Goal: Information Seeking & Learning: Learn about a topic

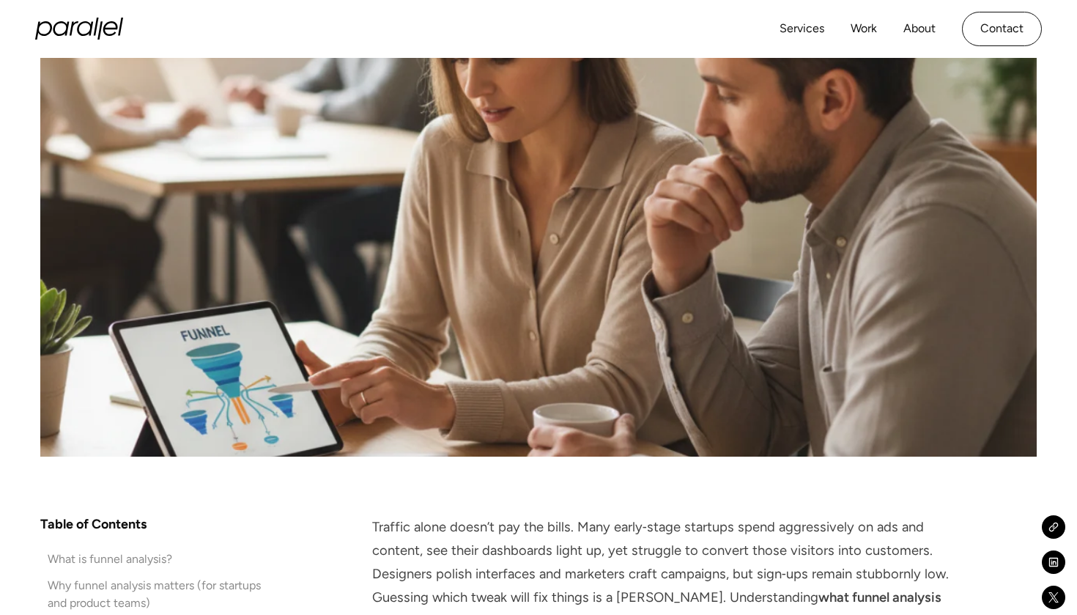
scroll to position [691, 0]
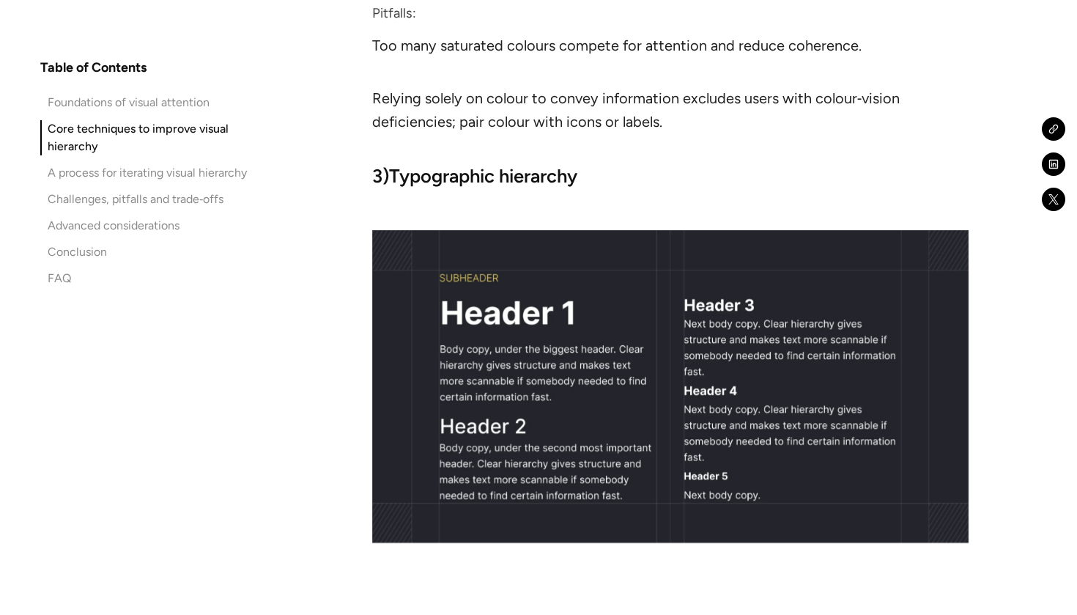
scroll to position [5591, 0]
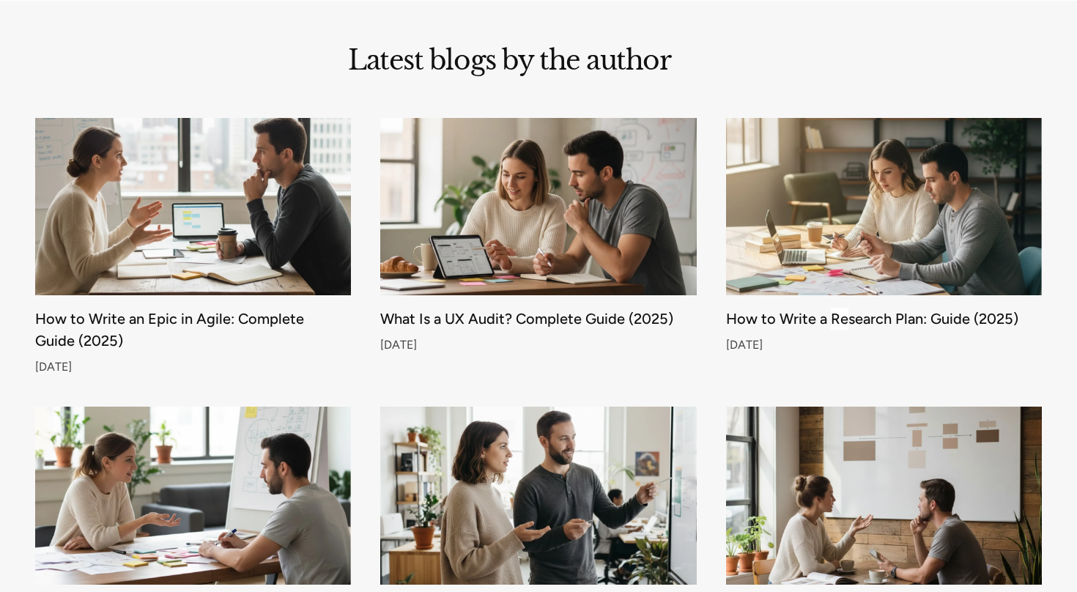
scroll to position [4740, 0]
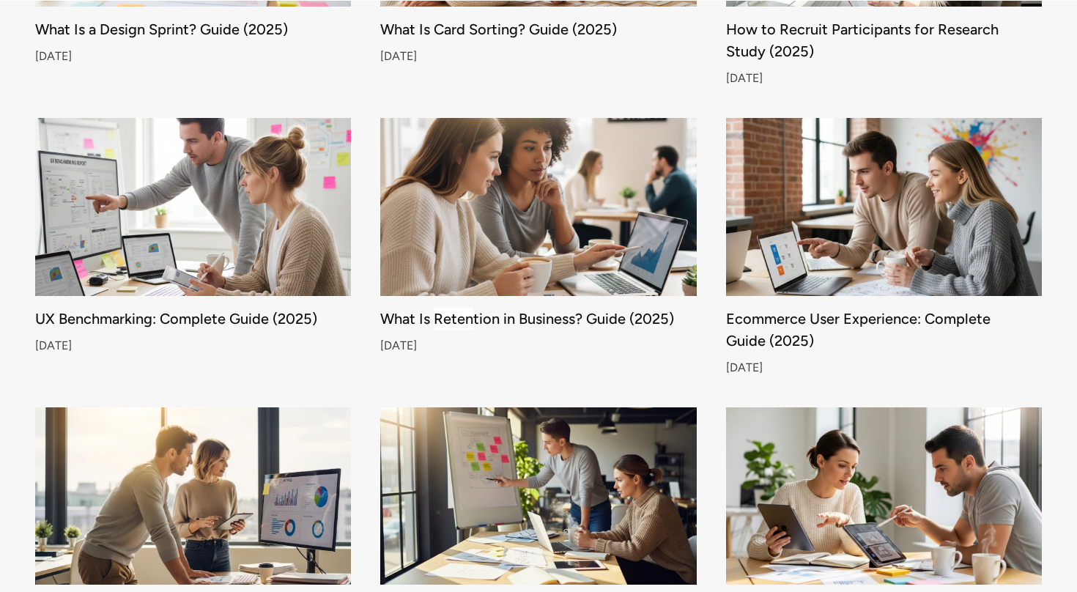
click at [542, 347] on link "What Is Retention in Business? Guide (2025) Sep 26, 2025" at bounding box center [538, 245] width 316 height 254
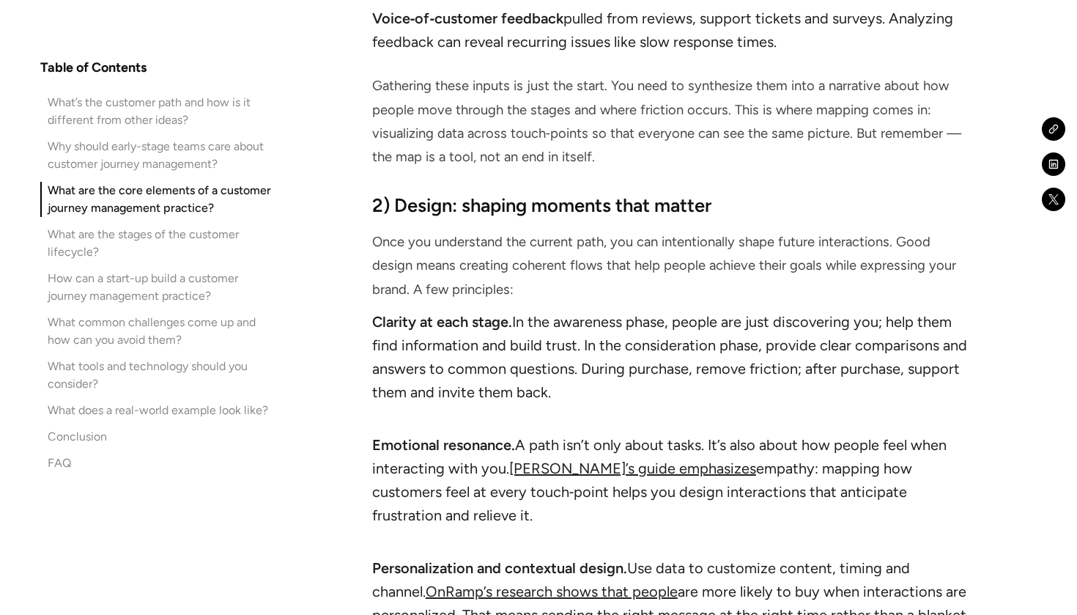
scroll to position [3603, 0]
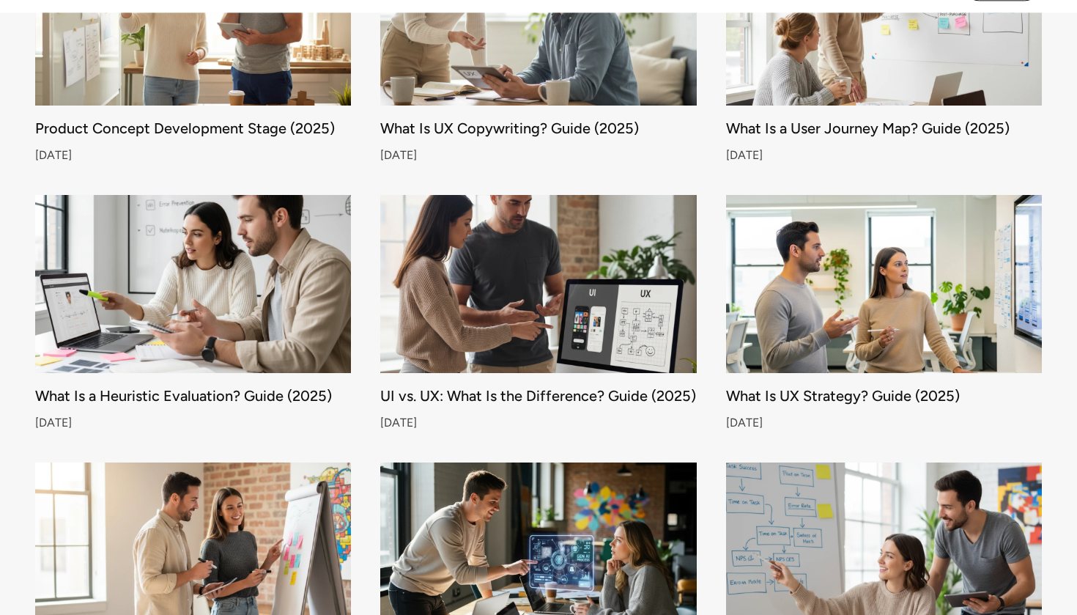
scroll to position [2443, 0]
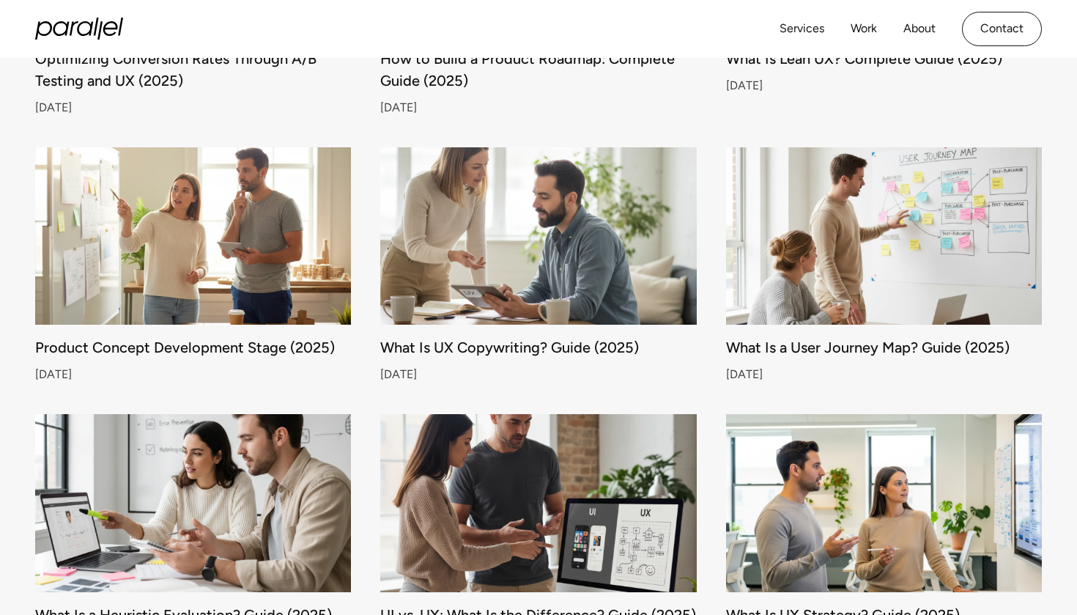
click at [835, 270] on img at bounding box center [884, 235] width 332 height 187
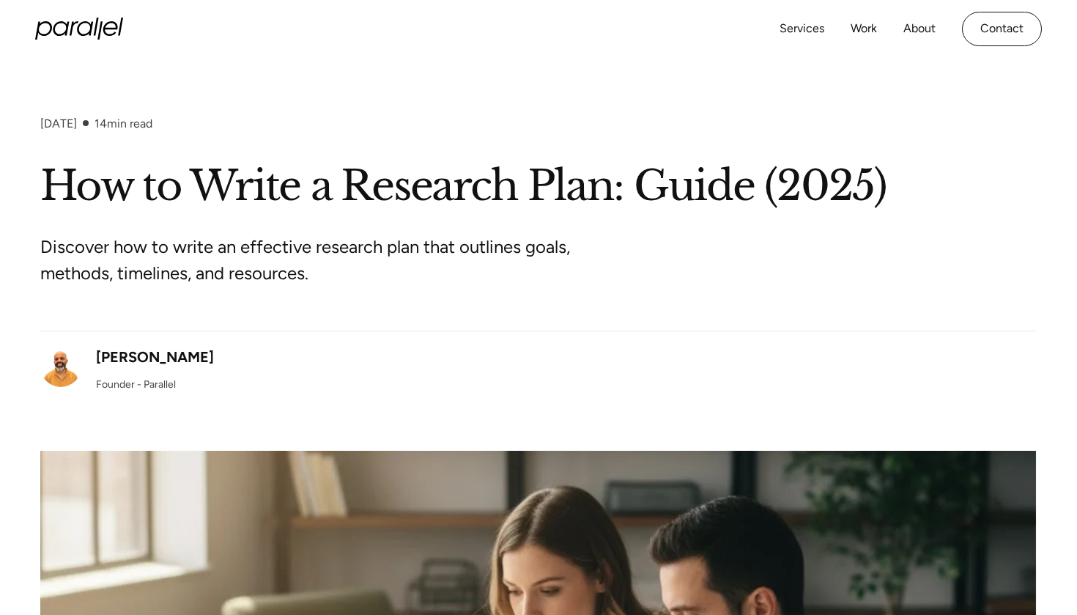
click at [166, 367] on div "[PERSON_NAME] Founder - Parallel" at bounding box center [155, 369] width 118 height 46
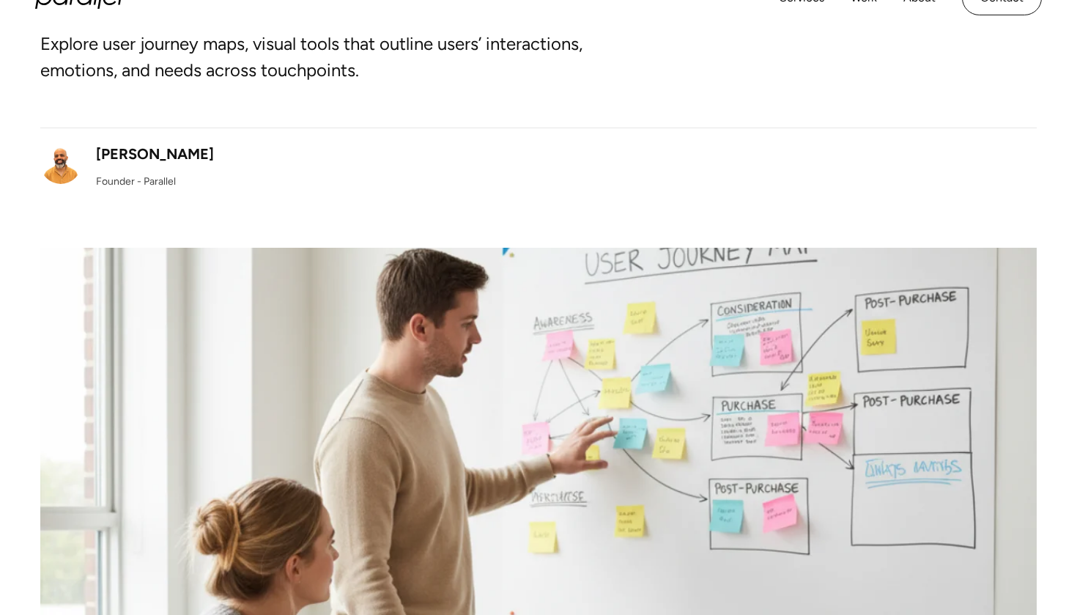
scroll to position [7, 0]
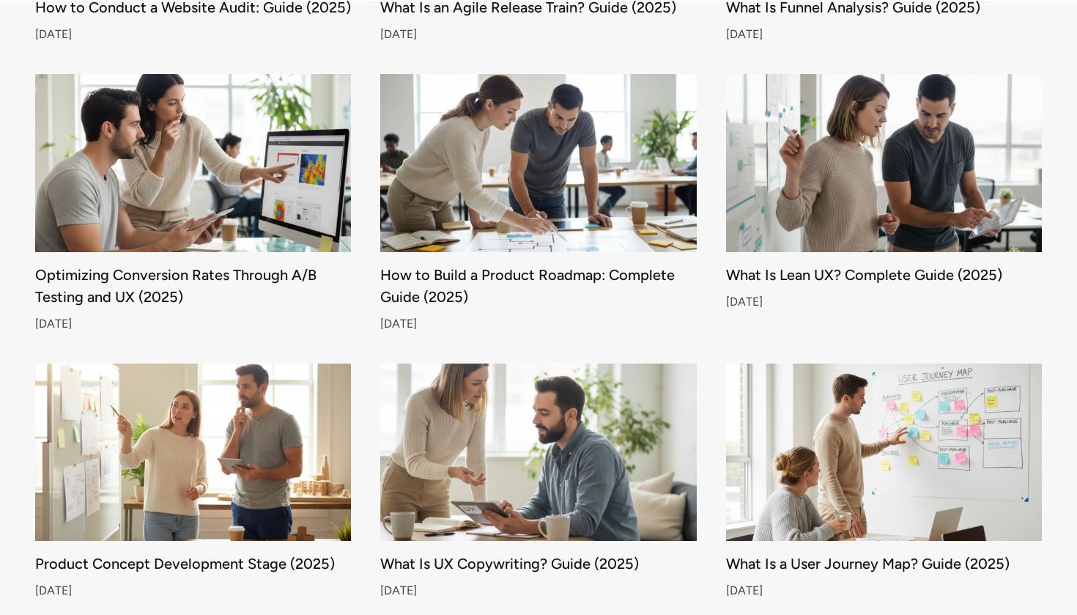
scroll to position [2229, 0]
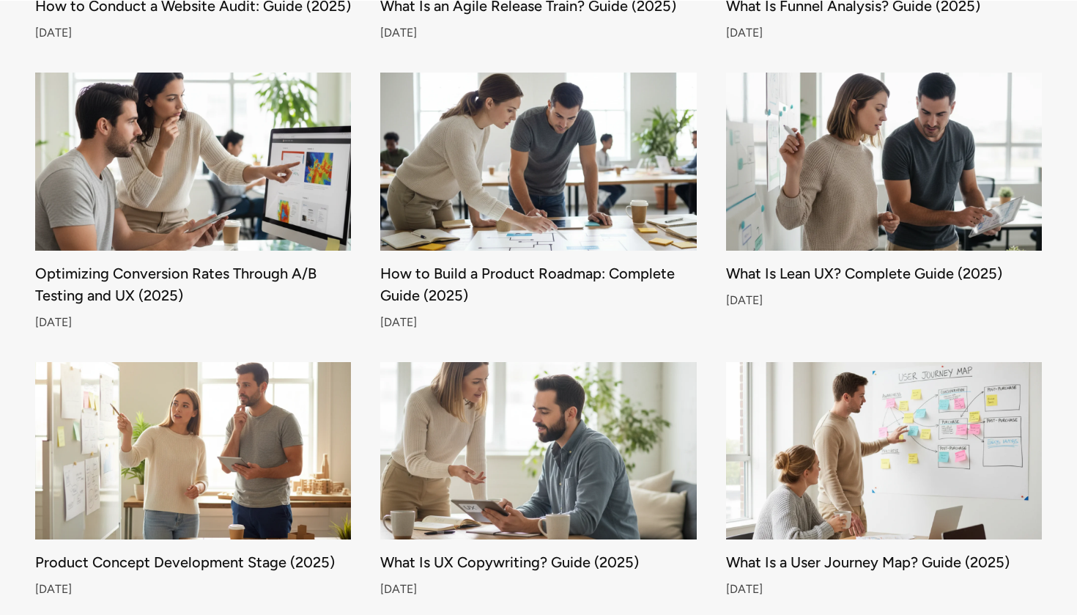
click at [245, 173] on img at bounding box center [193, 161] width 332 height 187
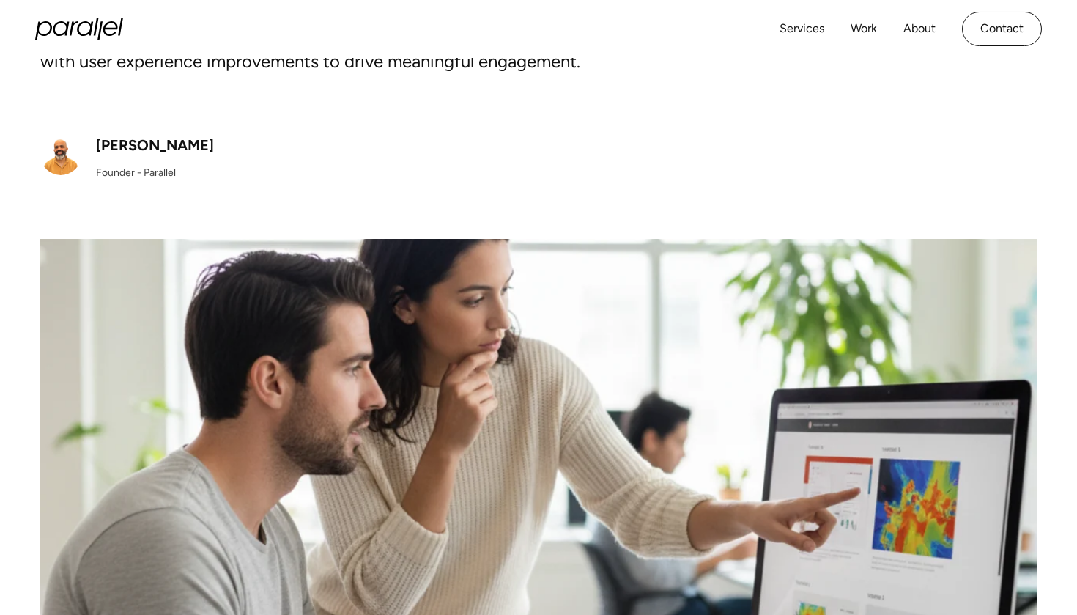
scroll to position [240, 0]
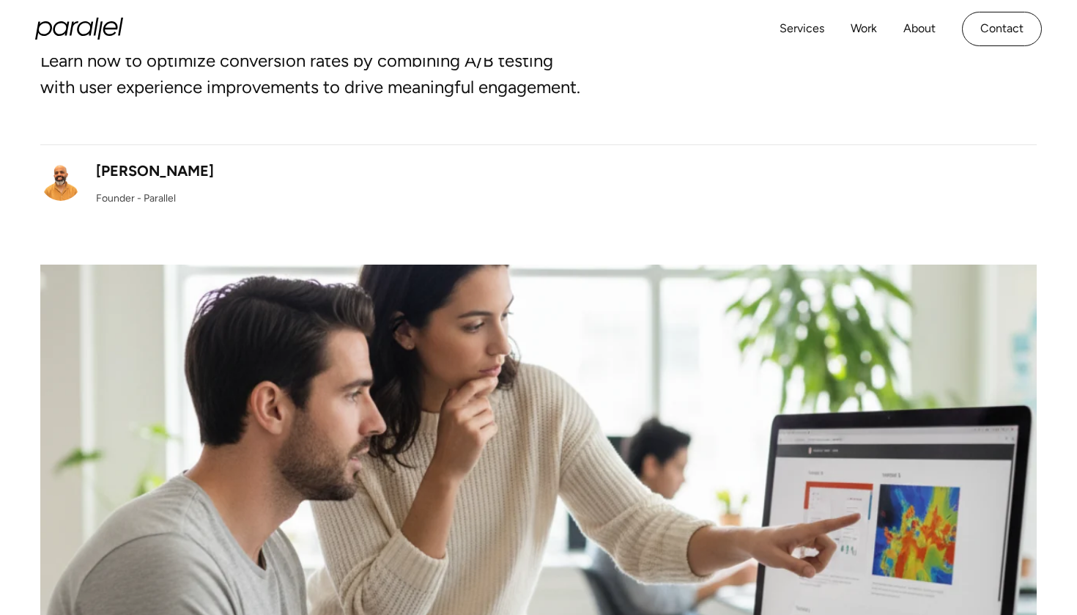
click at [834, 157] on div "Robin Dhanwani Founder - Parallel" at bounding box center [538, 175] width 996 height 62
click at [705, 201] on div "Robin Dhanwani Founder - Parallel" at bounding box center [538, 175] width 996 height 62
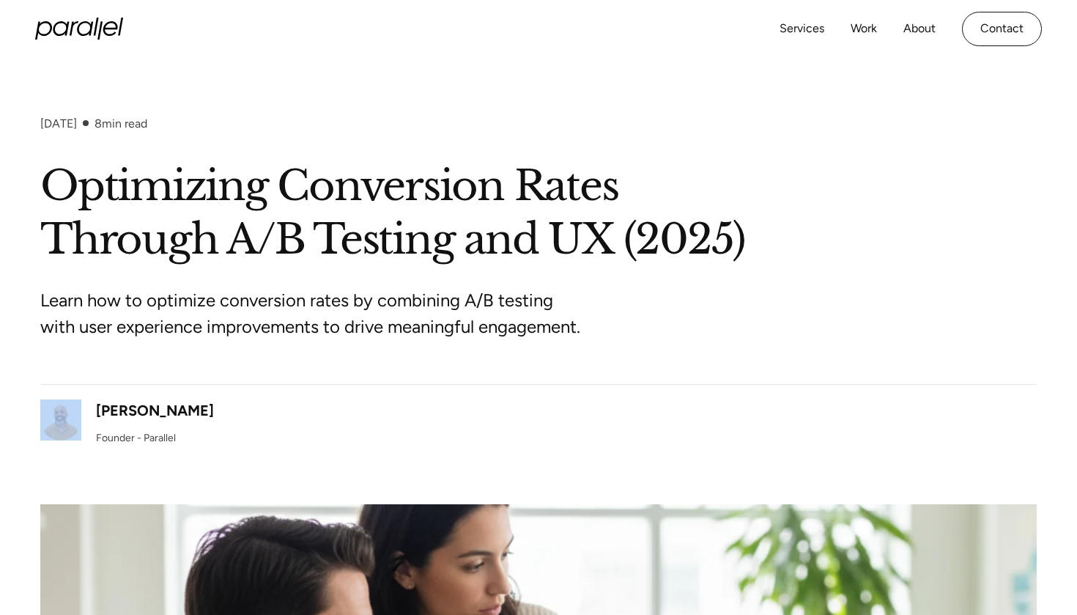
scroll to position [0, 0]
click at [826, 161] on h1 "Optimizing Conversion Rates Through A/B Testing and UX (2025)" at bounding box center [538, 213] width 996 height 107
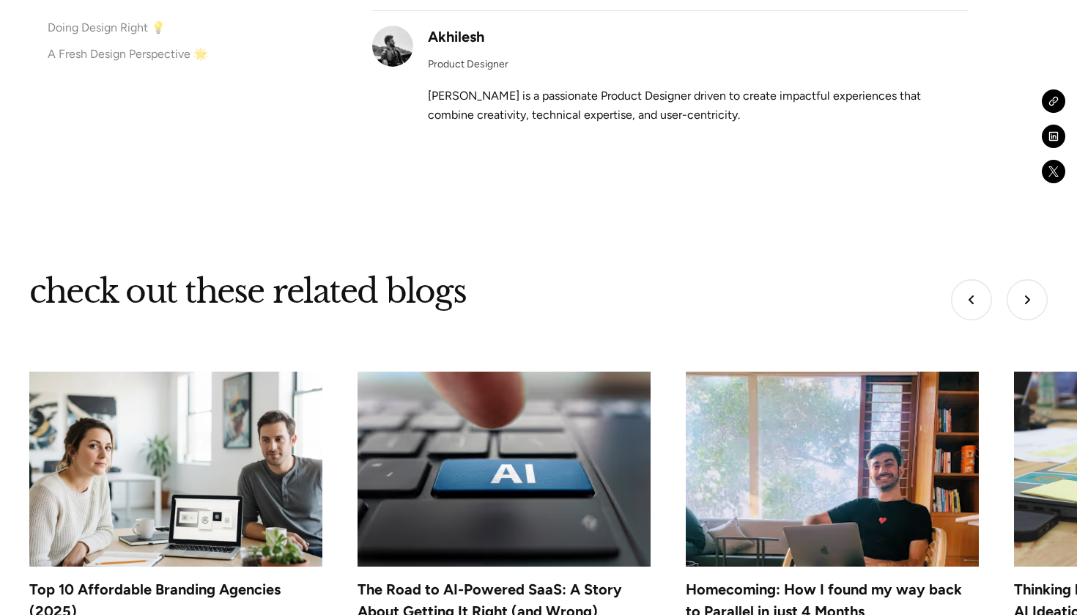
scroll to position [7182, 0]
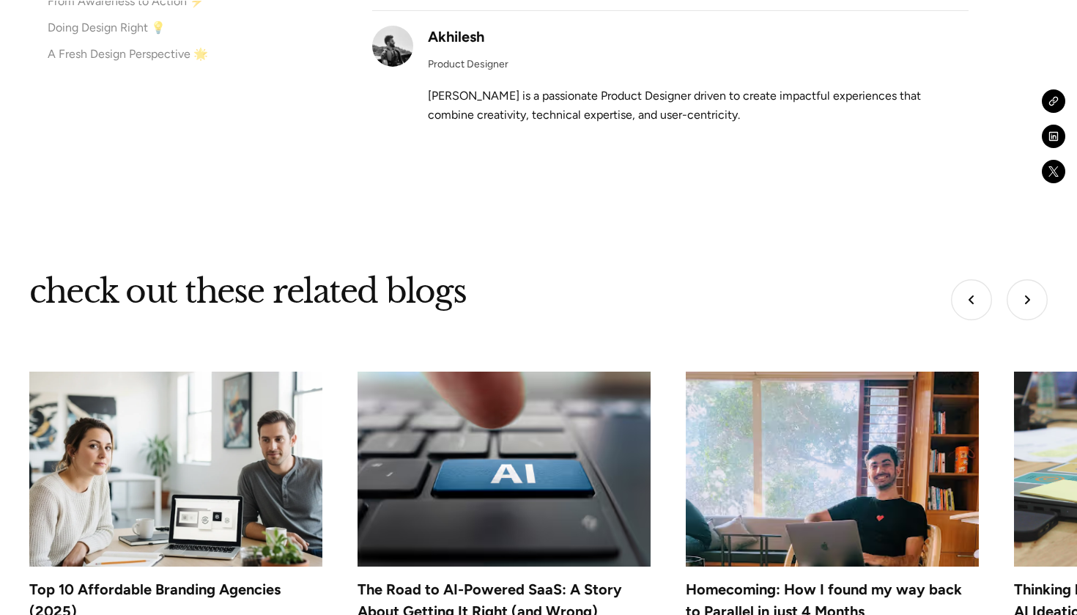
click at [1028, 279] on img "Next slide" at bounding box center [1026, 299] width 41 height 41
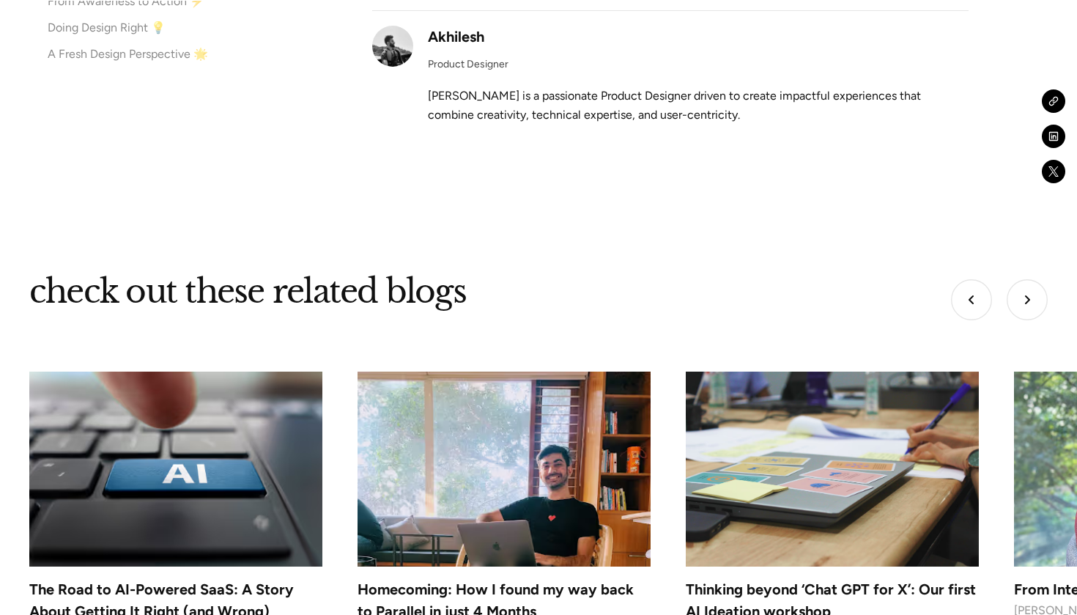
click at [1028, 279] on img "Next slide" at bounding box center [1026, 299] width 41 height 41
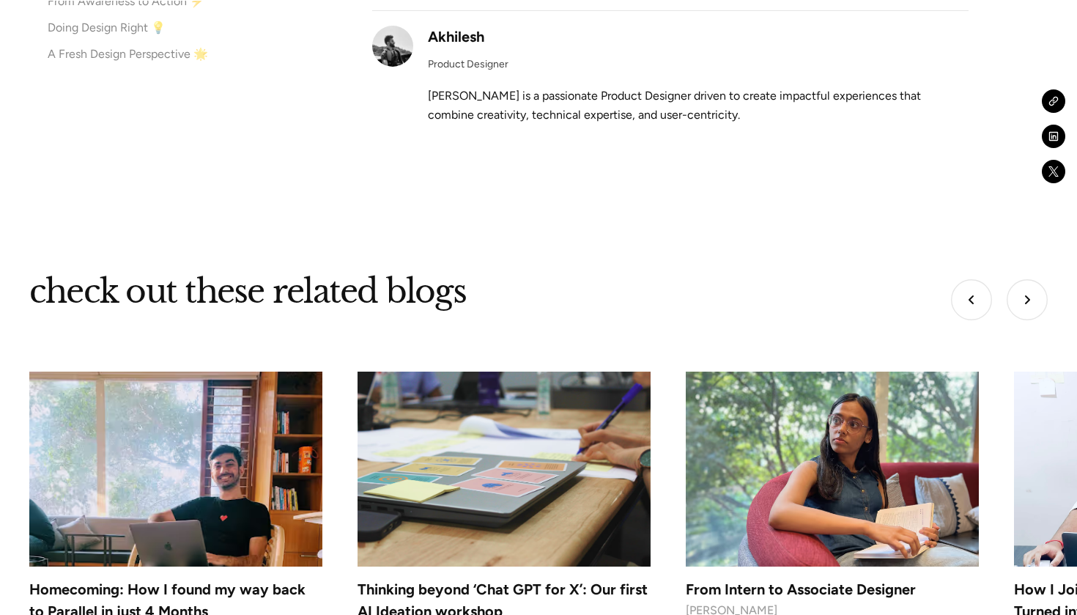
click at [1028, 279] on img "Next slide" at bounding box center [1026, 299] width 41 height 41
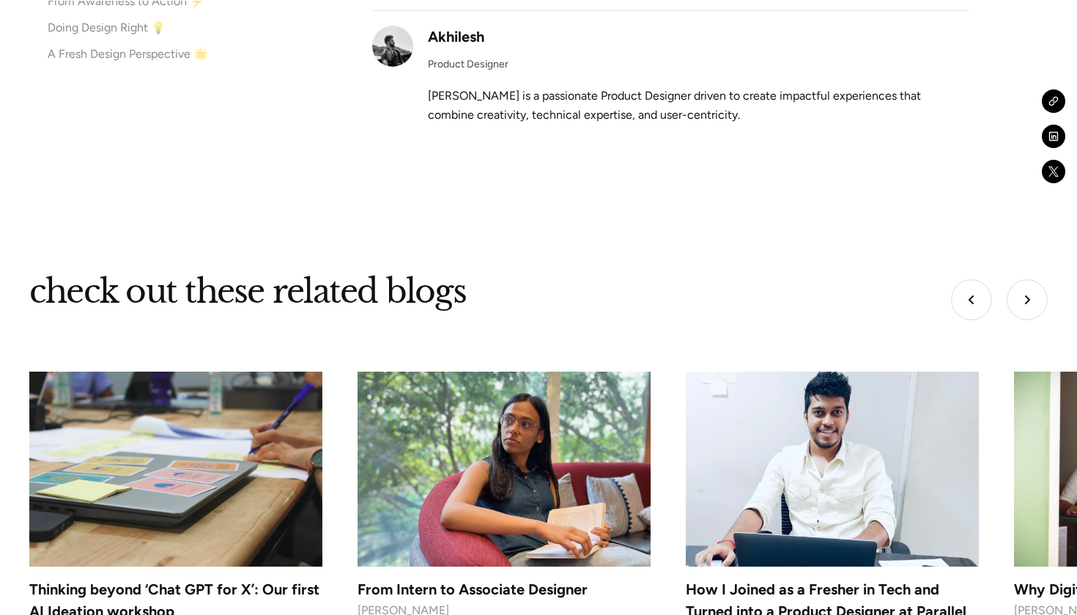
click at [1028, 279] on img "Next slide" at bounding box center [1026, 299] width 41 height 41
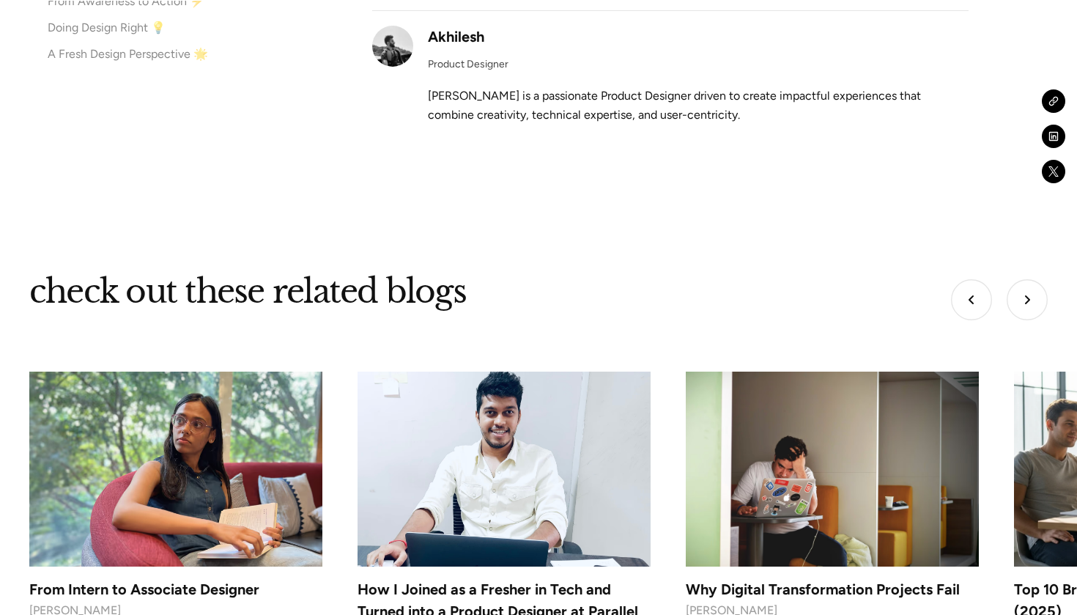
click at [1028, 279] on img "Next slide" at bounding box center [1026, 299] width 41 height 41
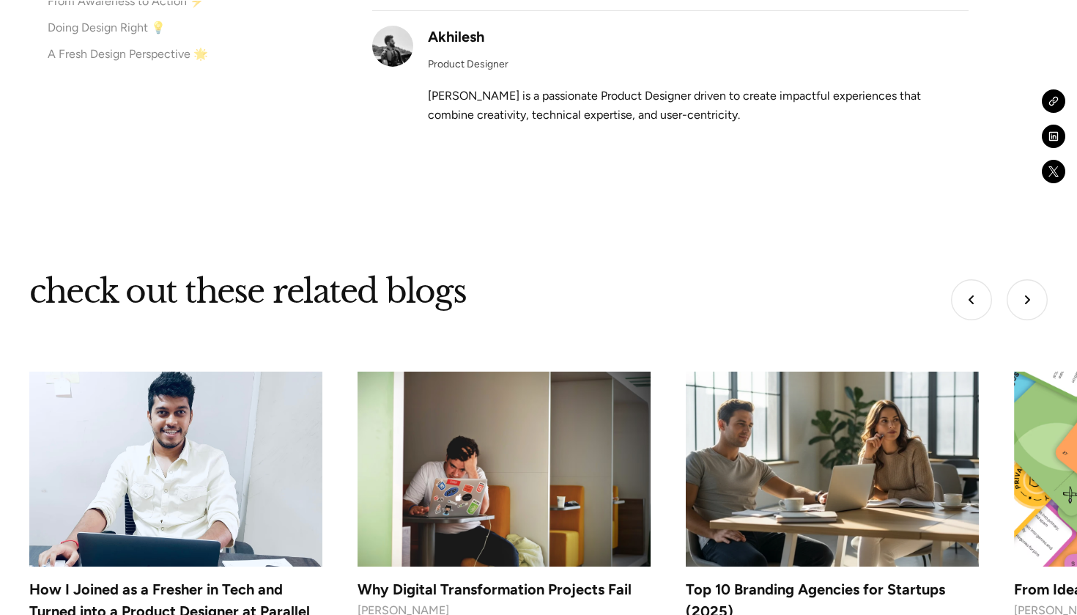
click at [1028, 279] on img "Next slide" at bounding box center [1026, 299] width 41 height 41
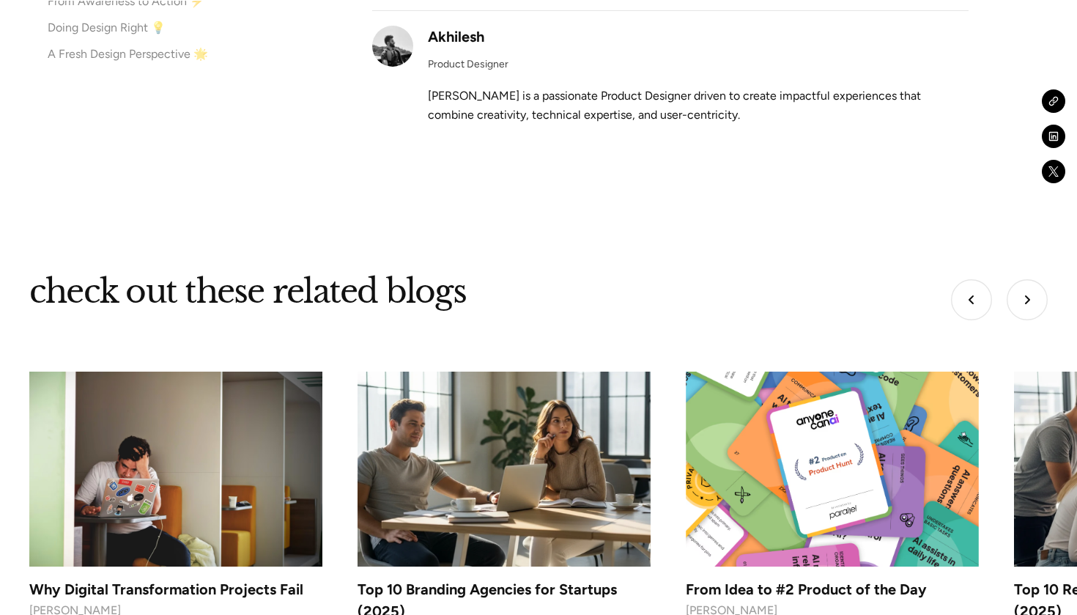
click at [1028, 279] on img "Next slide" at bounding box center [1026, 299] width 41 height 41
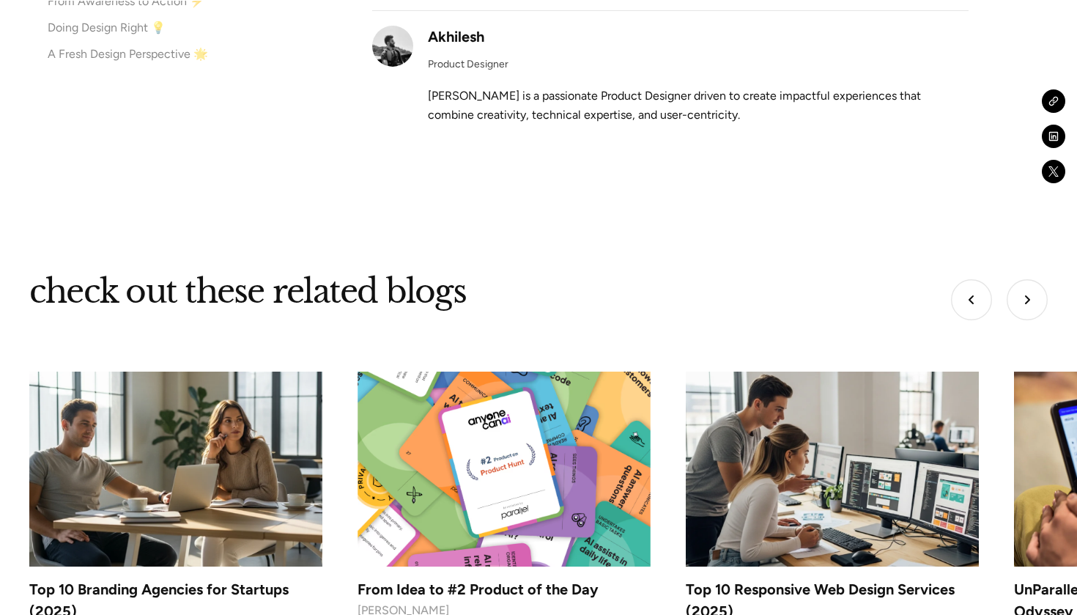
click at [1028, 279] on img "Next slide" at bounding box center [1026, 299] width 41 height 41
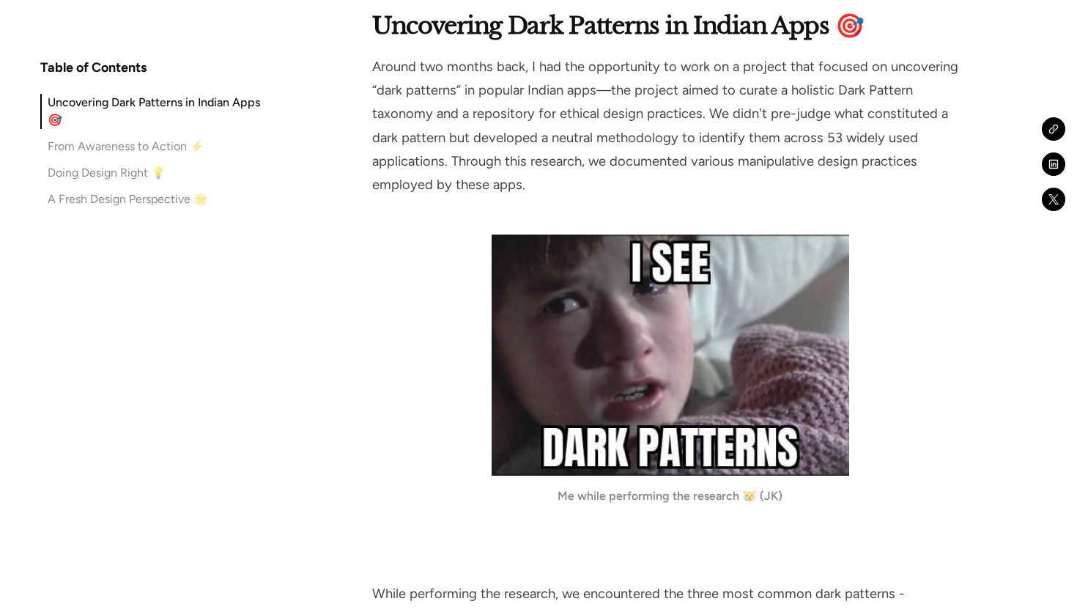
scroll to position [2318, 0]
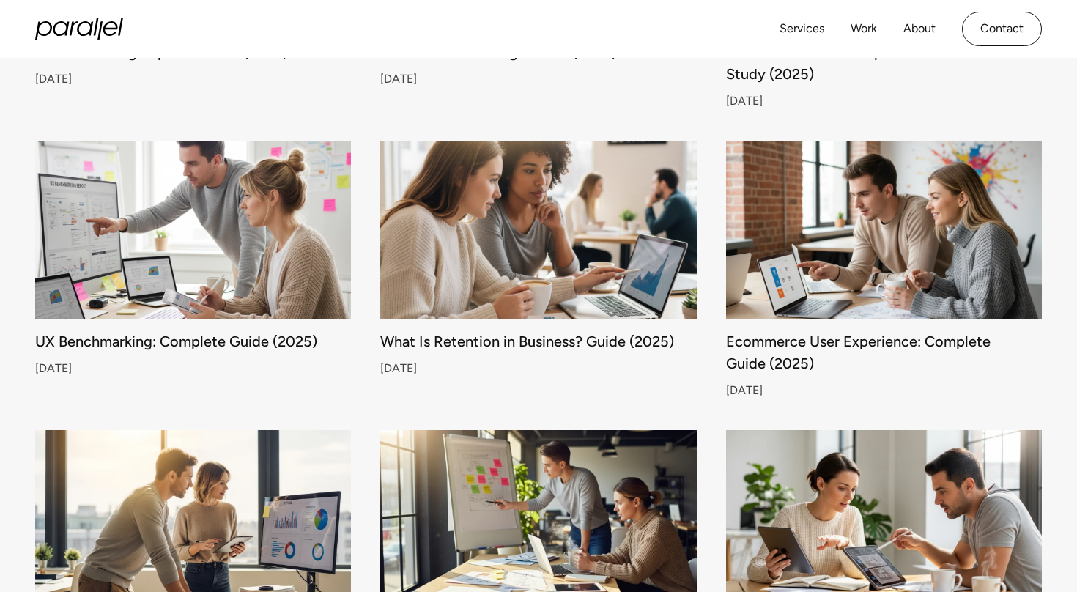
scroll to position [1339, 0]
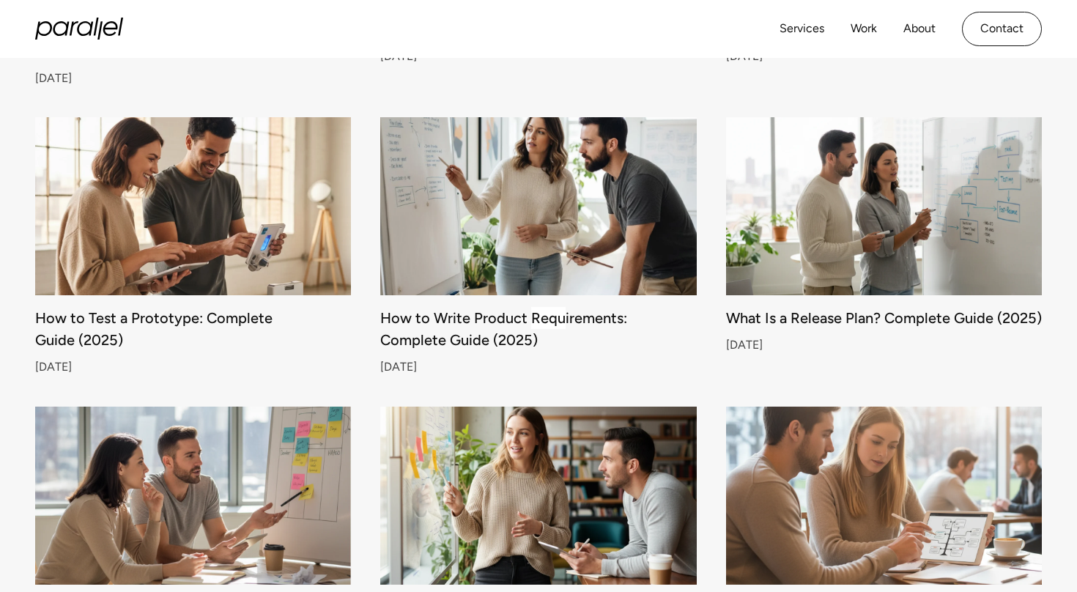
click at [557, 324] on div "How to Write Product Requirements: Complete Guide (2025)" at bounding box center [538, 329] width 316 height 32
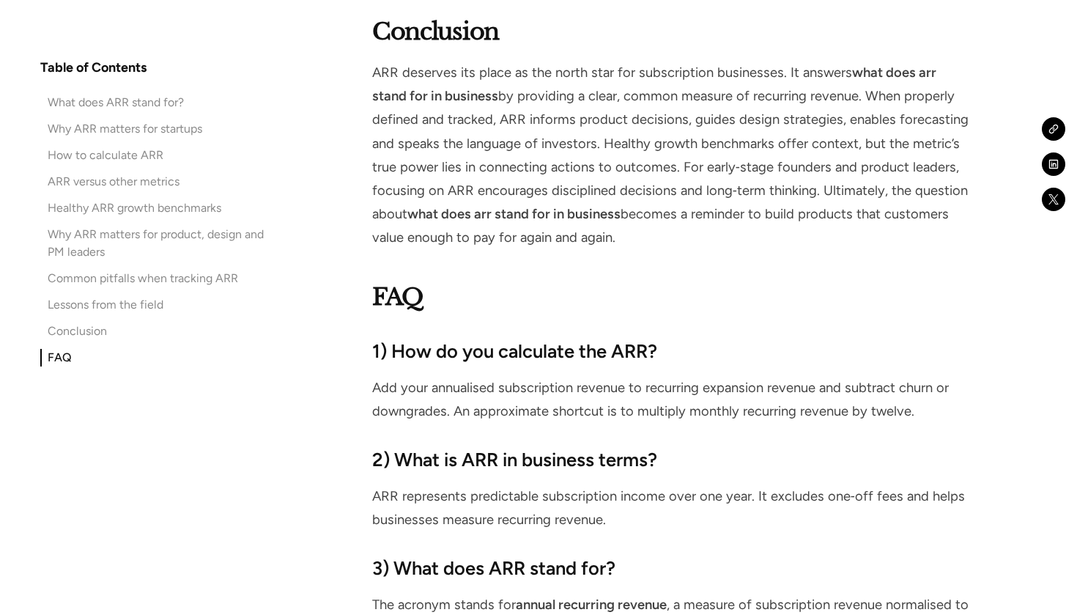
scroll to position [10007, 0]
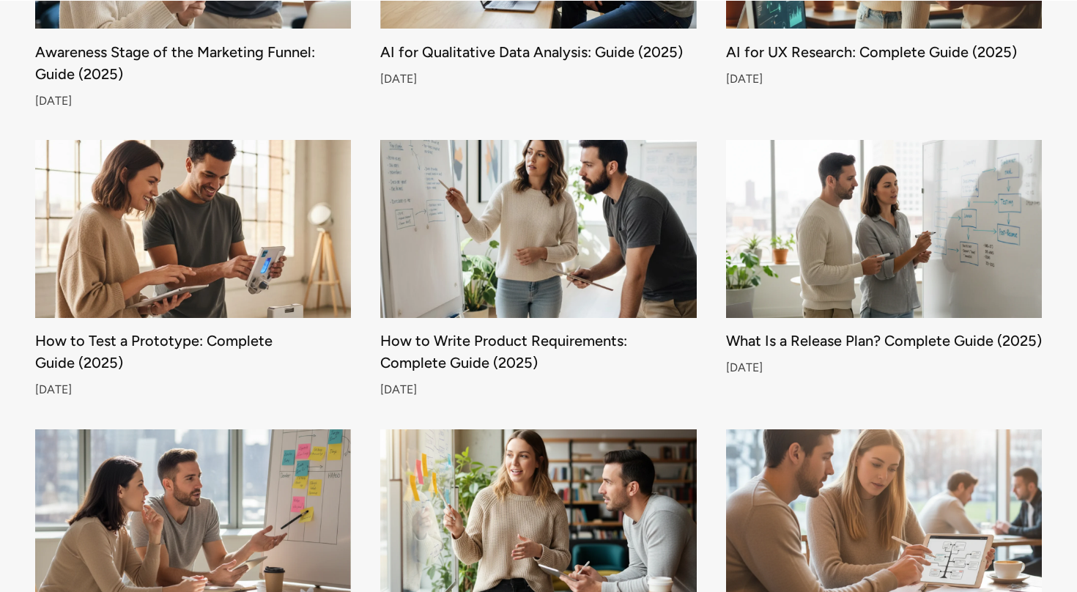
scroll to position [2183, 0]
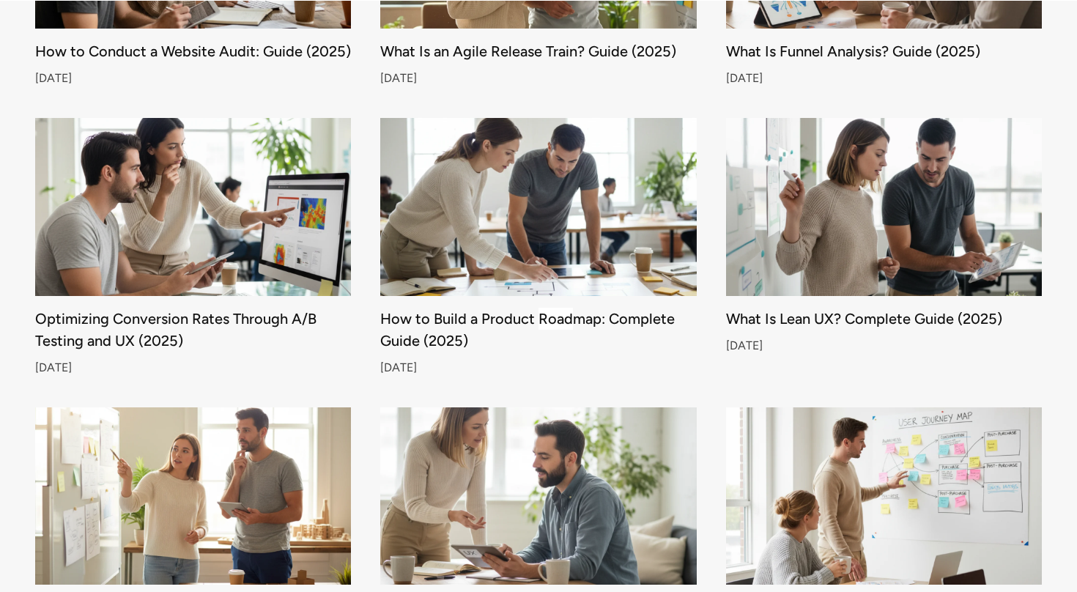
click at [565, 223] on img at bounding box center [539, 207] width 332 height 187
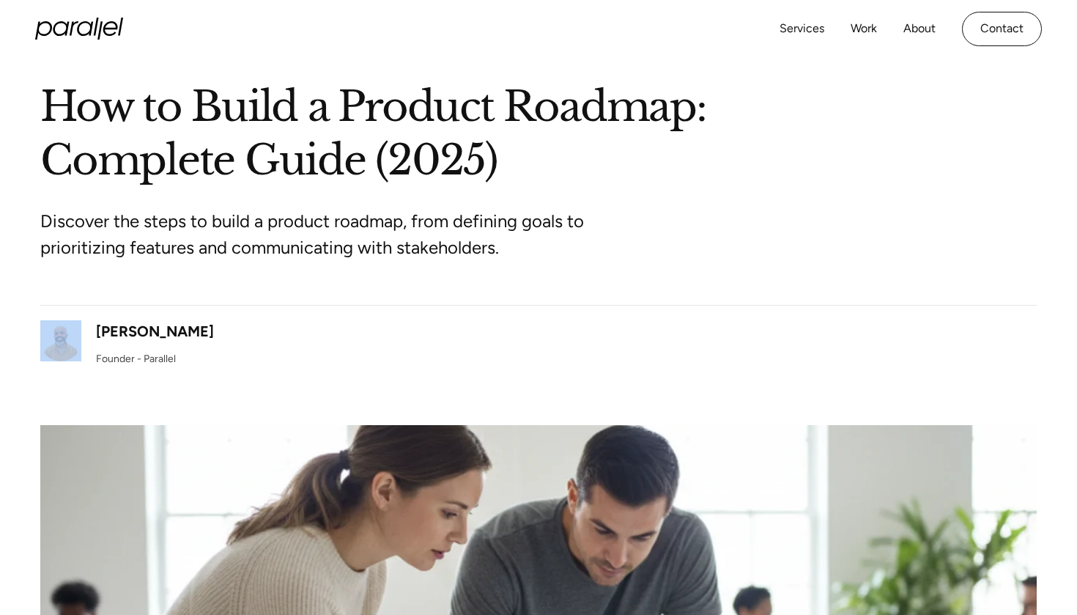
scroll to position [84, 0]
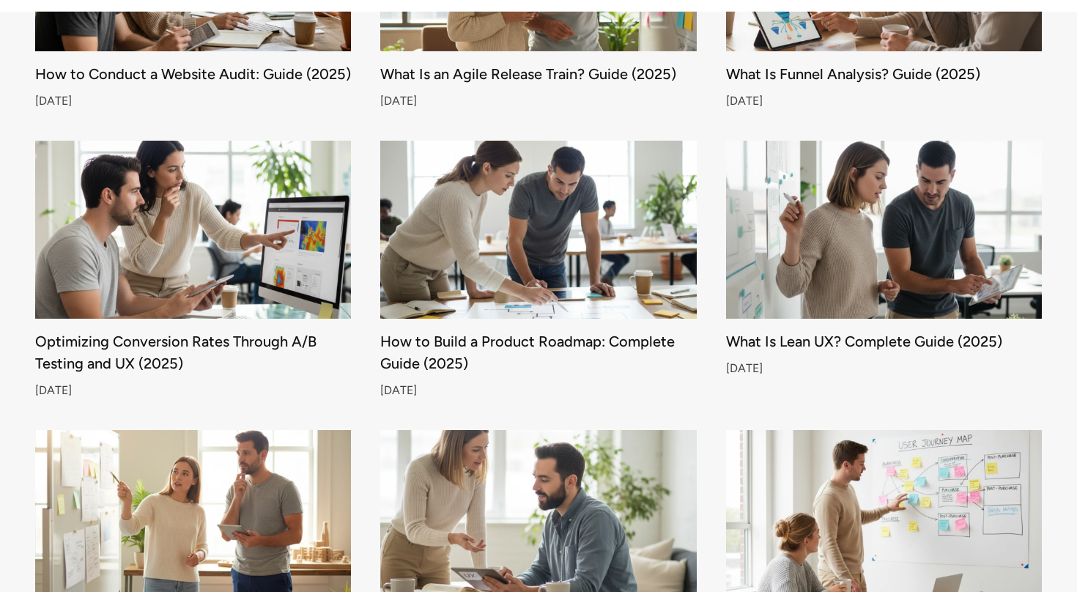
scroll to position [1627, 0]
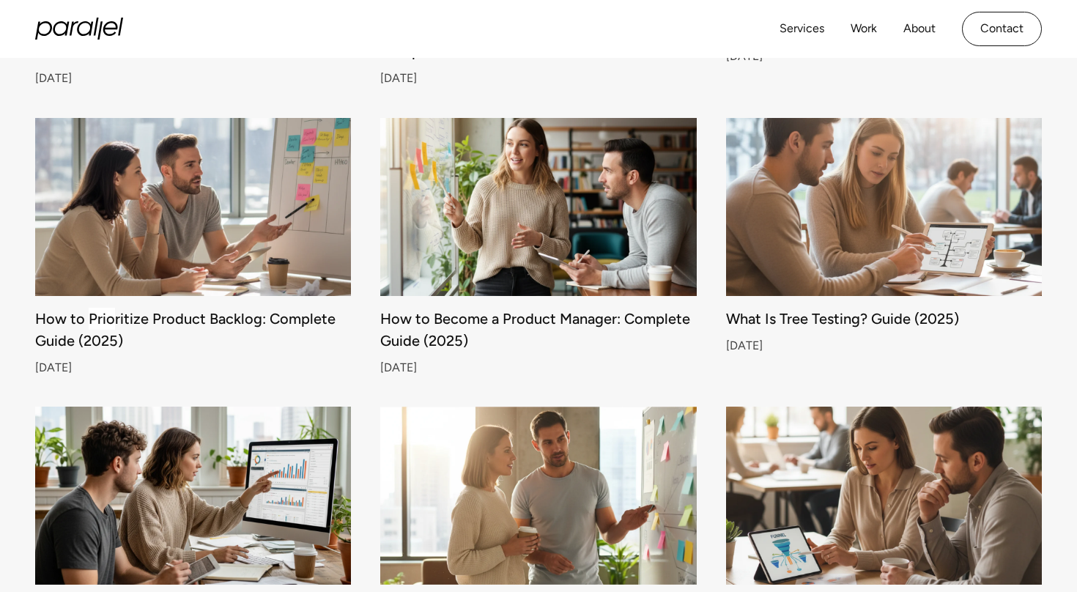
click at [272, 334] on div "How to Prioritize Product Backlog: Complete Guide (2025) [DATE]" at bounding box center [193, 342] width 316 height 59
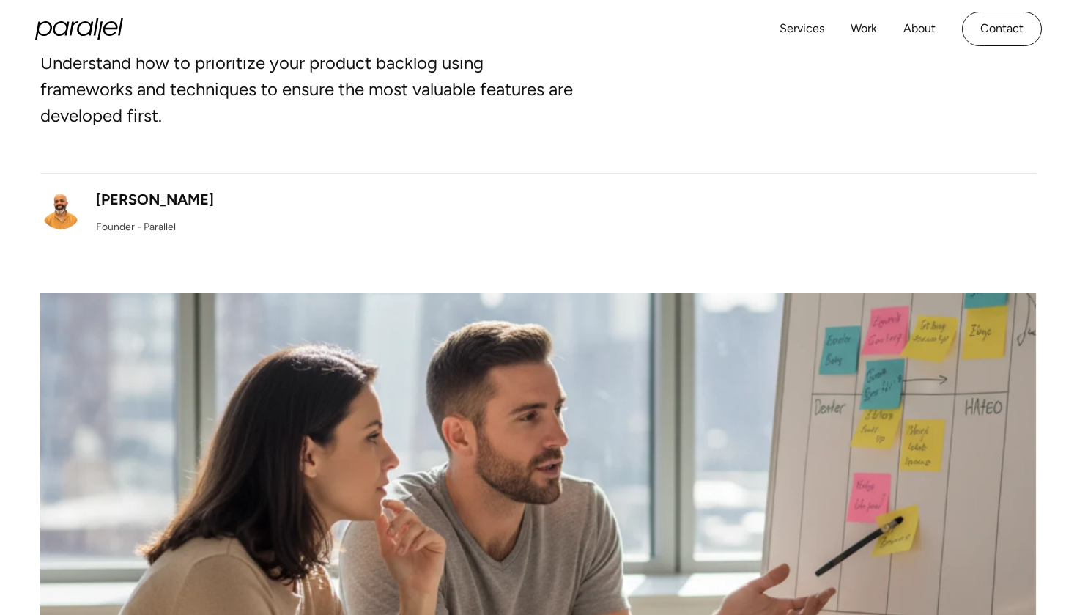
scroll to position [237, 0]
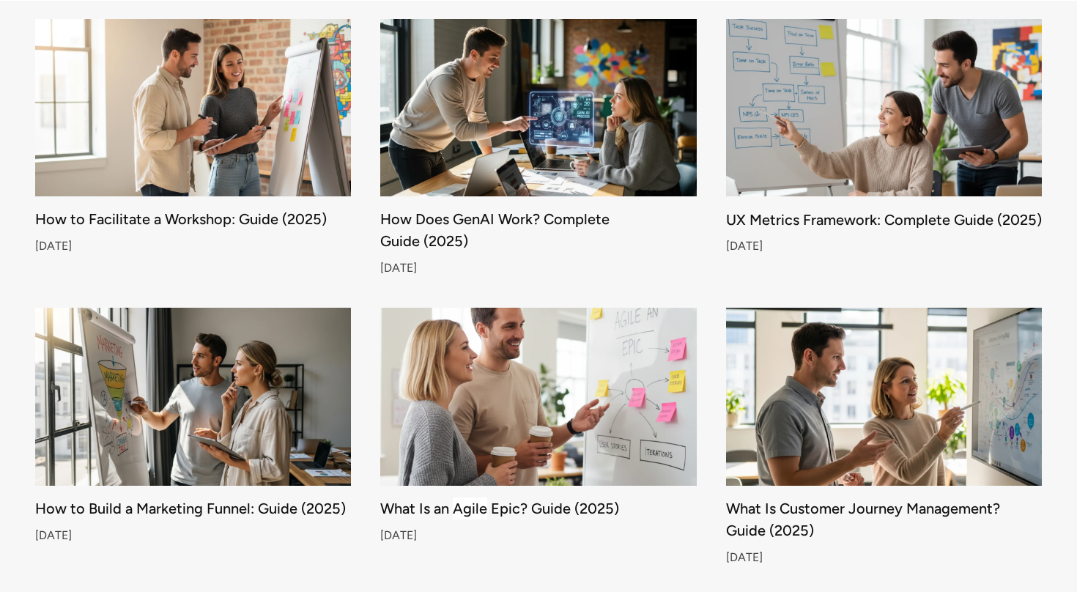
scroll to position [5875, 0]
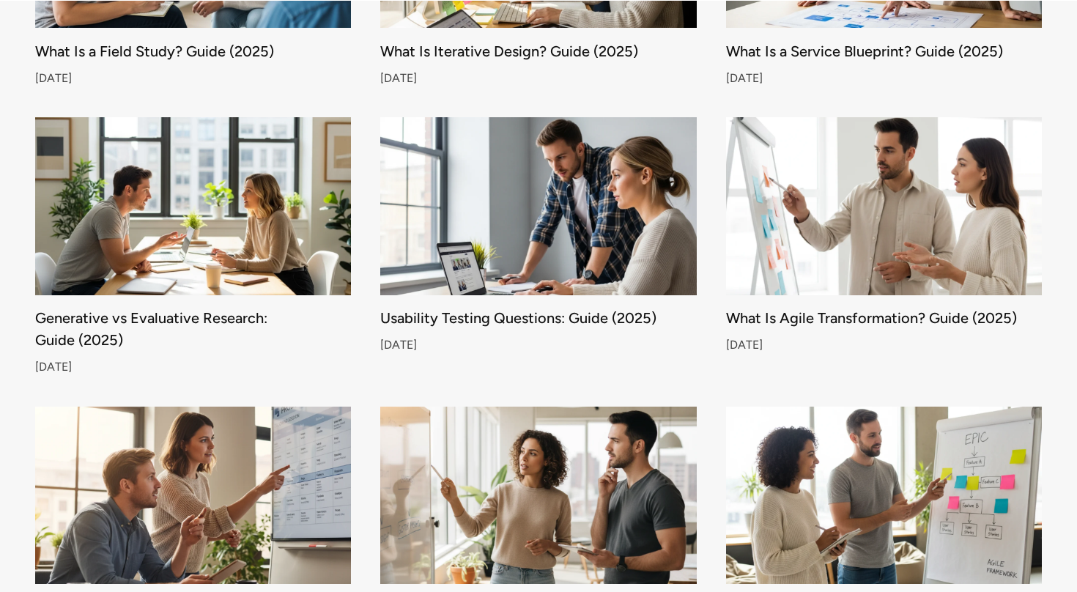
click at [844, 246] on img at bounding box center [884, 206] width 332 height 187
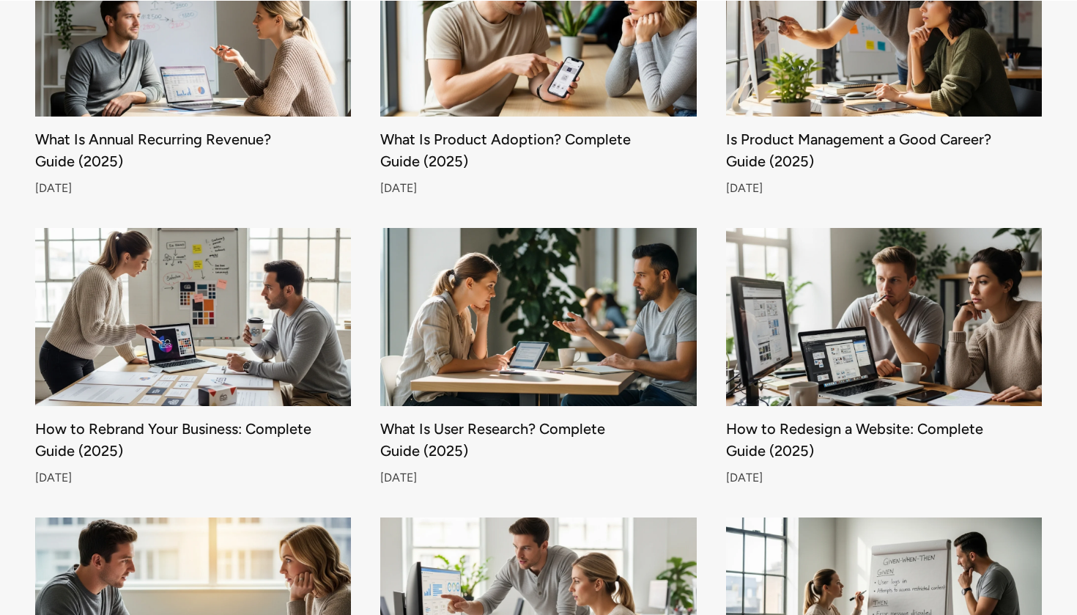
scroll to position [6648, 0]
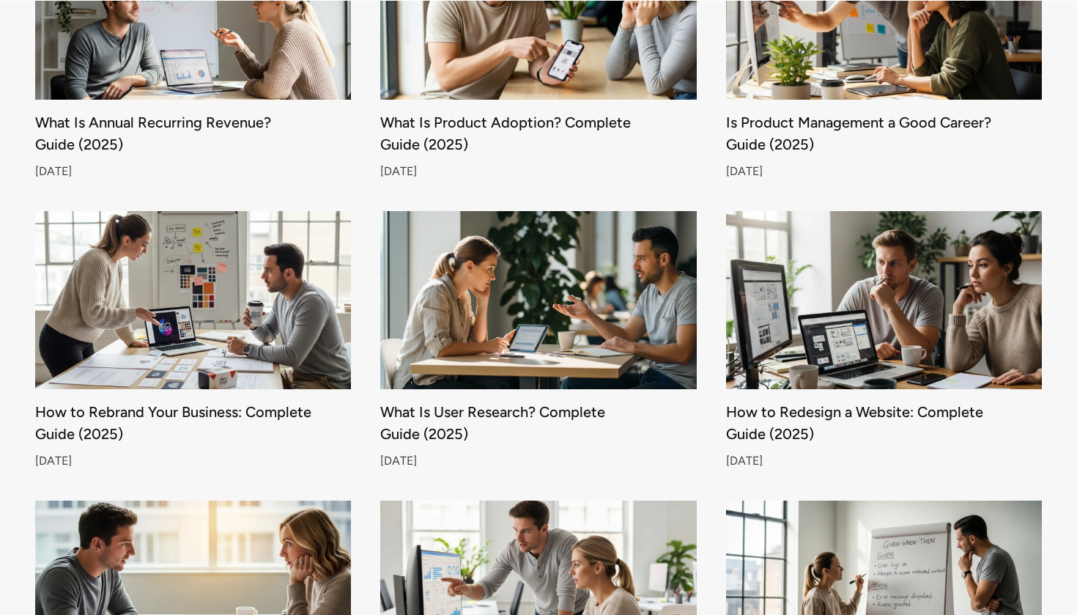
click at [547, 75] on img at bounding box center [539, 10] width 332 height 187
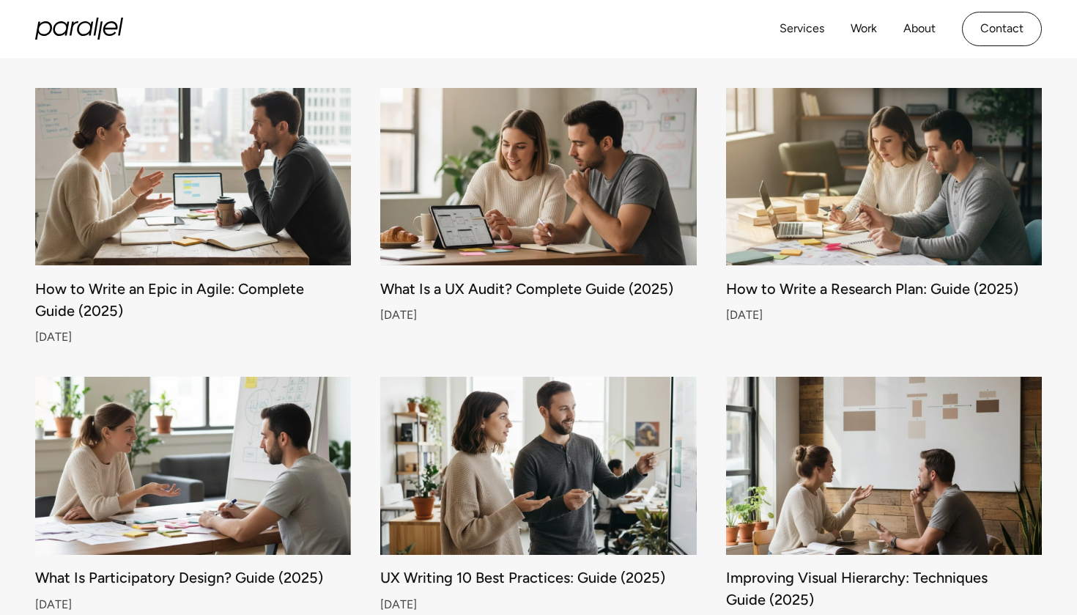
scroll to position [553, 0]
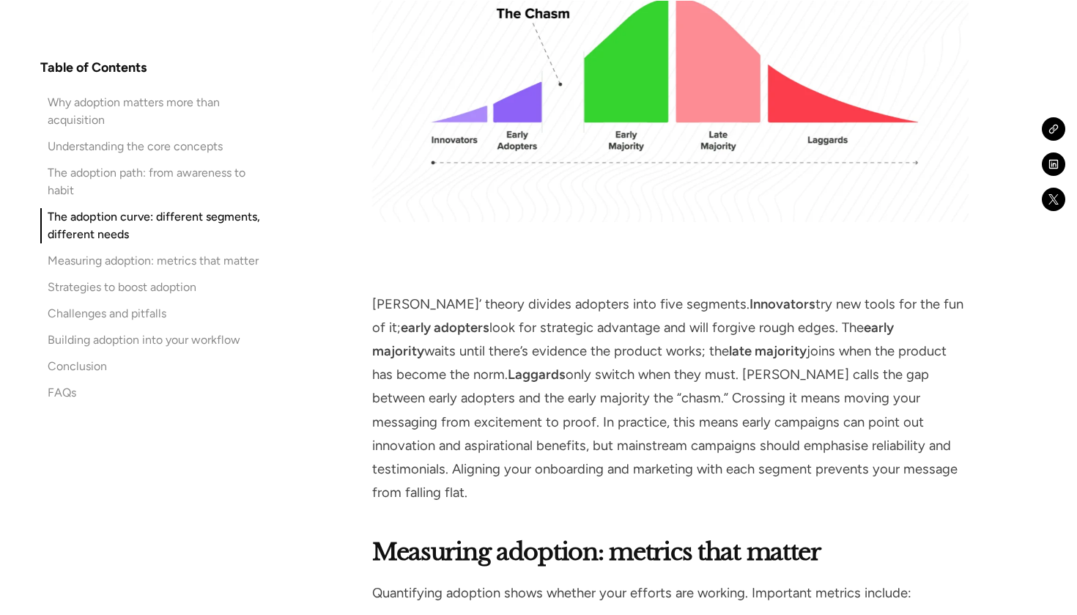
scroll to position [3222, 0]
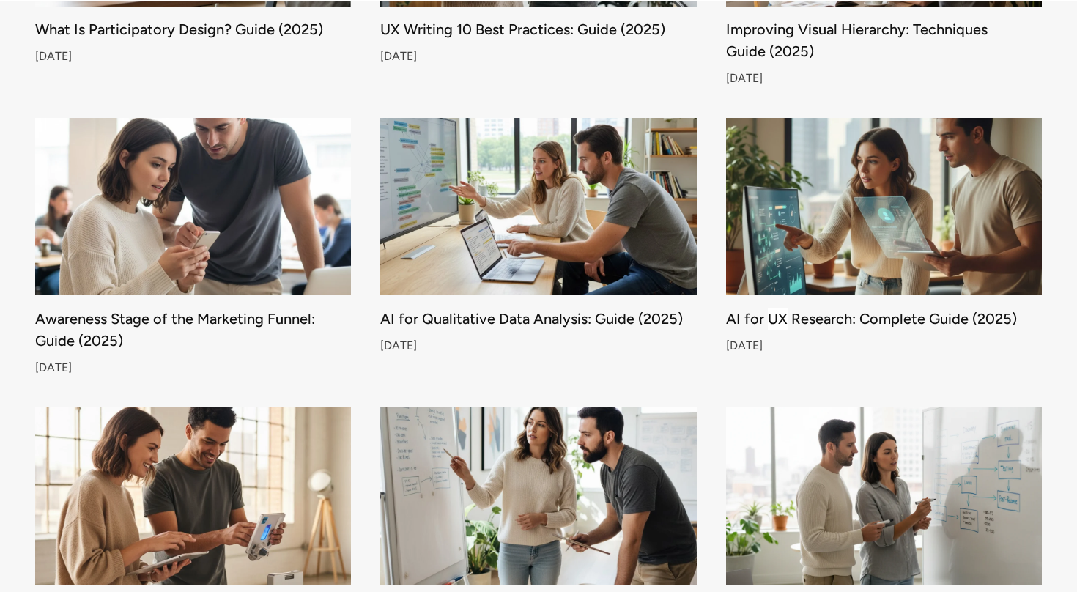
scroll to position [2203, 0]
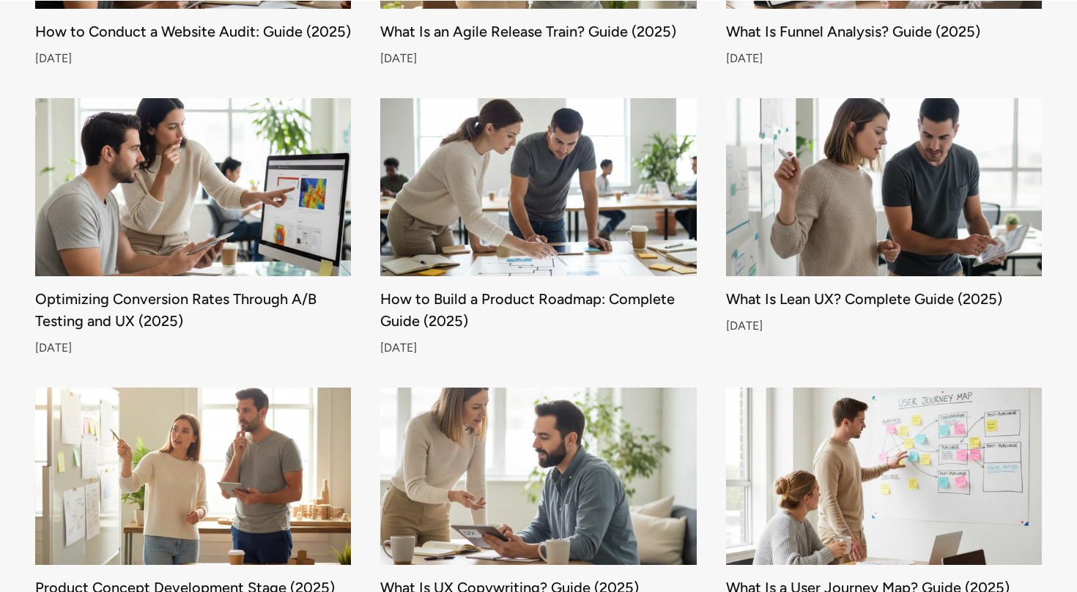
click at [799, 294] on div "What Is Lean UX? Complete Guide (2025)" at bounding box center [884, 299] width 316 height 10
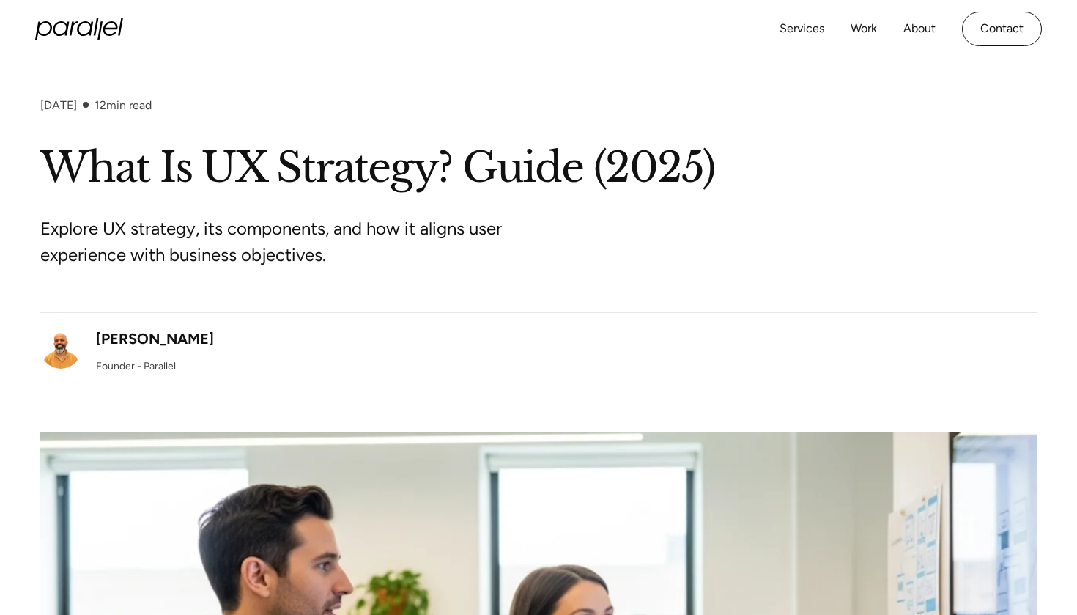
scroll to position [22, 0]
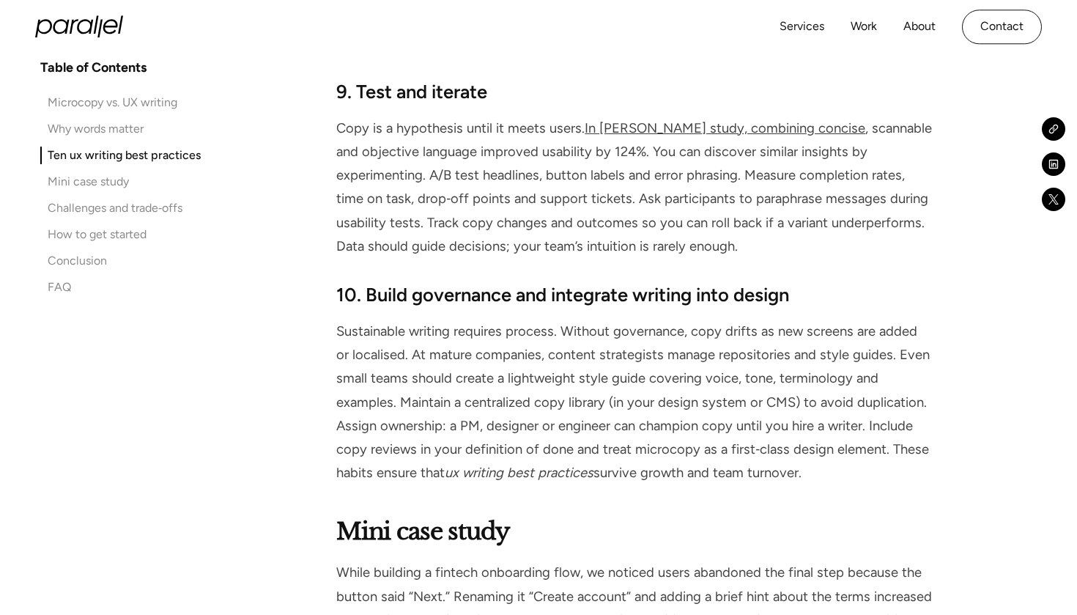
scroll to position [5192, 0]
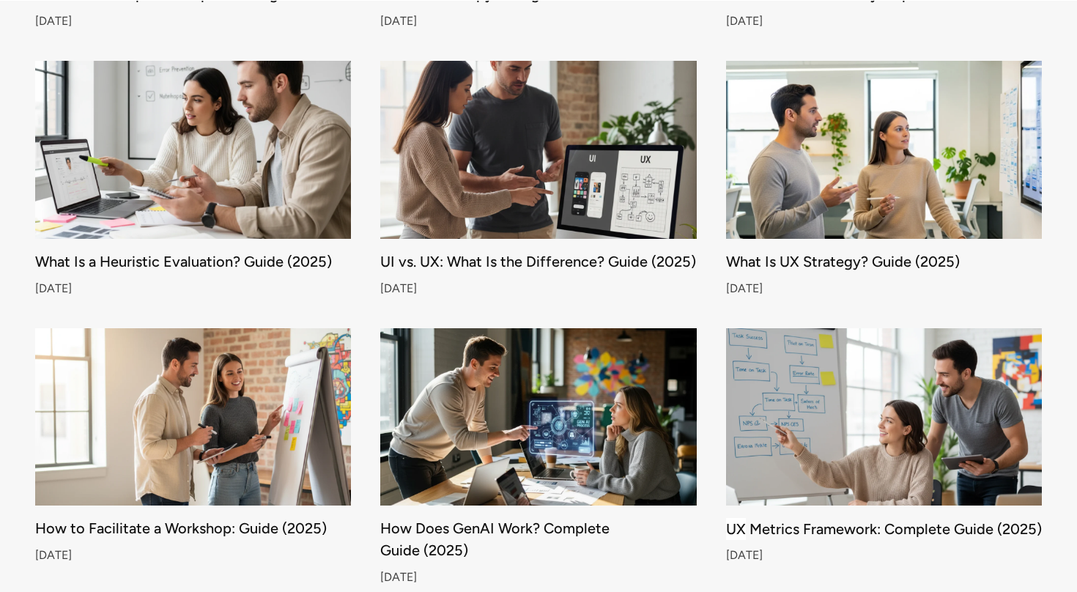
scroll to position [2797, 0]
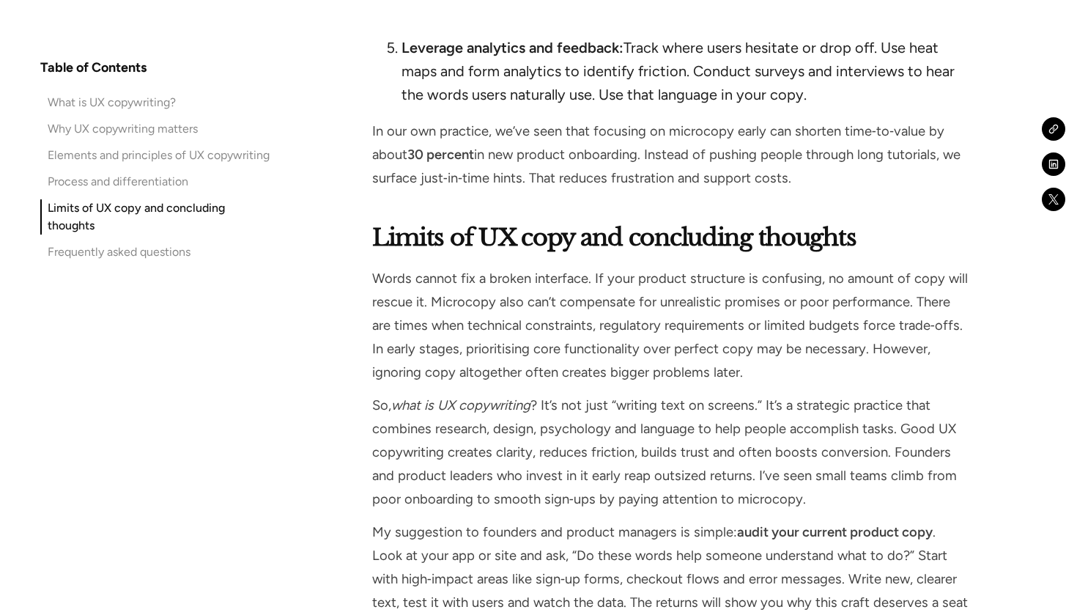
scroll to position [9811, 0]
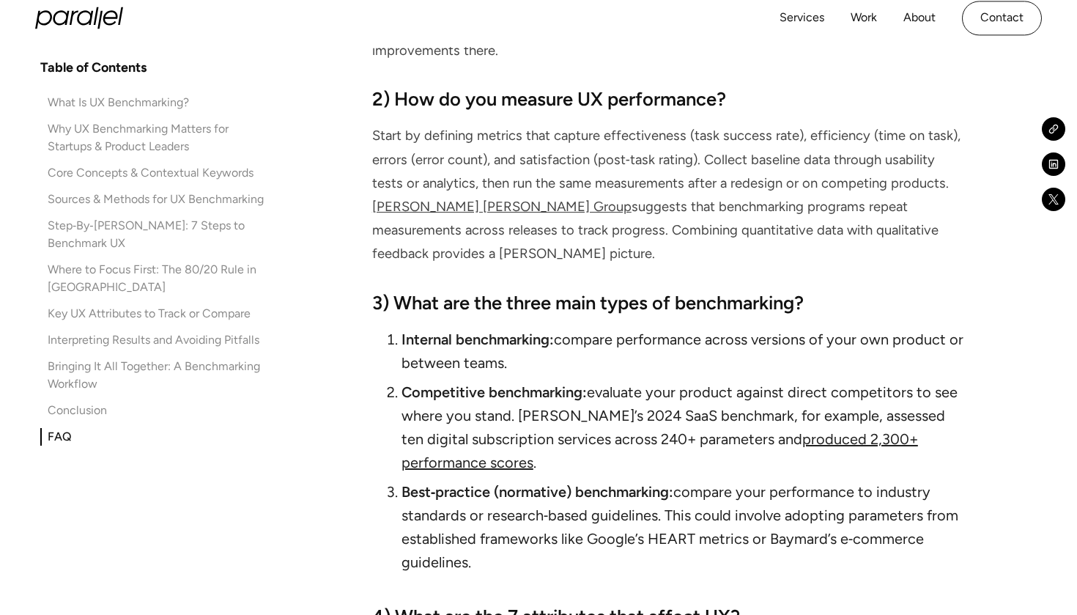
scroll to position [10726, 0]
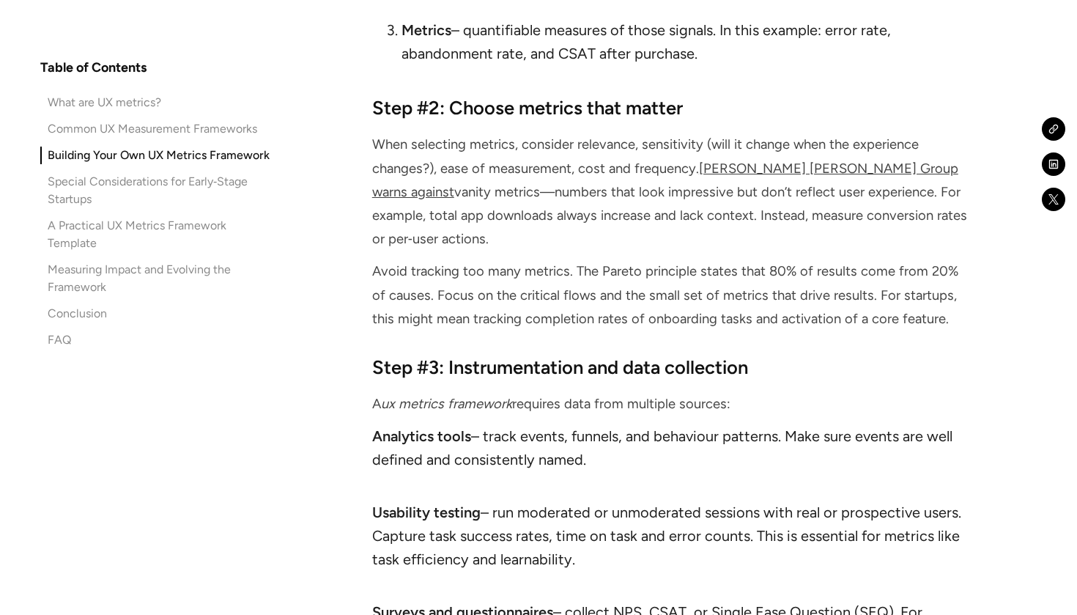
scroll to position [6612, 0]
